Goal: Transaction & Acquisition: Purchase product/service

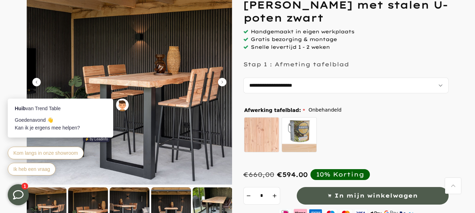
scroll to position [105, 0]
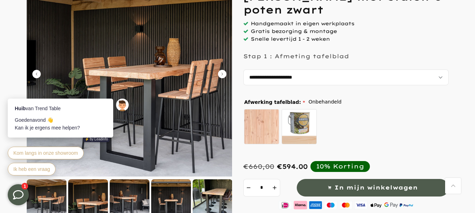
click at [222, 72] on icon "Carousel Next Arrow" at bounding box center [222, 74] width 8 height 8
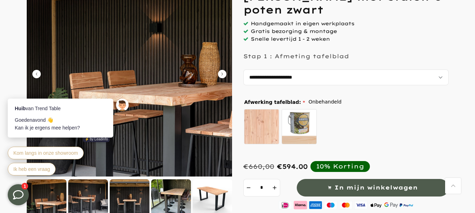
click at [222, 72] on icon "Carousel Next Arrow" at bounding box center [222, 74] width 8 height 8
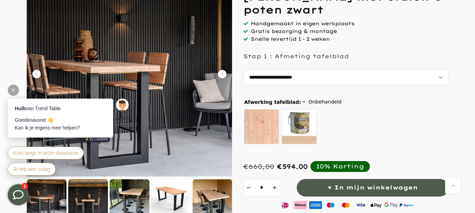
click at [12, 89] on icon at bounding box center [14, 91] width 4 height 4
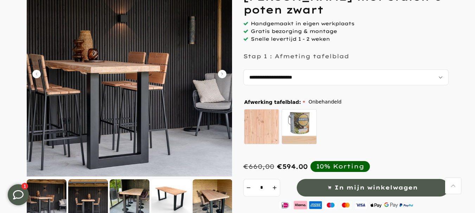
click at [221, 72] on icon "Carousel Next Arrow" at bounding box center [222, 74] width 8 height 8
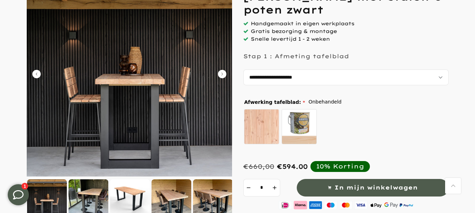
click at [221, 72] on icon "Carousel Next Arrow" at bounding box center [222, 74] width 8 height 8
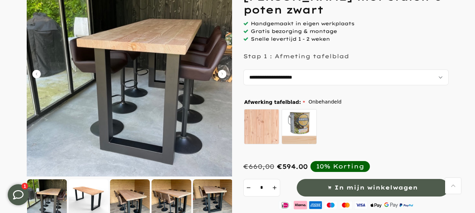
click at [38, 73] on icon "Carousel Back Arrow" at bounding box center [36, 74] width 8 height 8
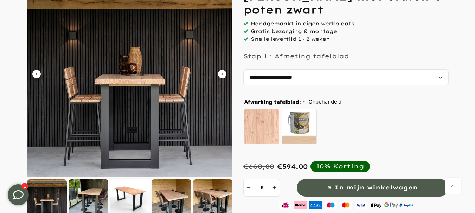
click at [222, 73] on icon "Carousel Next Arrow" at bounding box center [222, 74] width 8 height 8
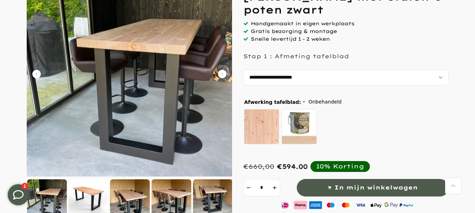
click at [216, 75] on img at bounding box center [129, 74] width 205 height 205
click at [220, 73] on icon "Carousel Next Arrow" at bounding box center [222, 74] width 8 height 8
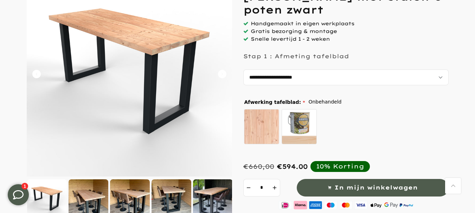
click at [222, 72] on icon "Carousel Next Arrow" at bounding box center [222, 74] width 8 height 8
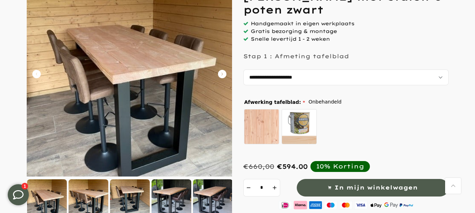
click at [222, 72] on icon "Carousel Next Arrow" at bounding box center [222, 74] width 8 height 8
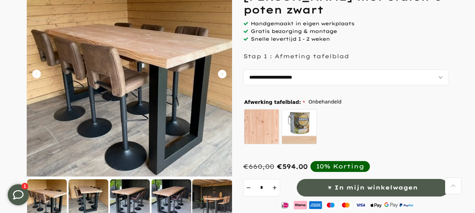
click at [222, 72] on icon "Carousel Next Arrow" at bounding box center [222, 74] width 8 height 8
